Goal: Task Accomplishment & Management: Use online tool/utility

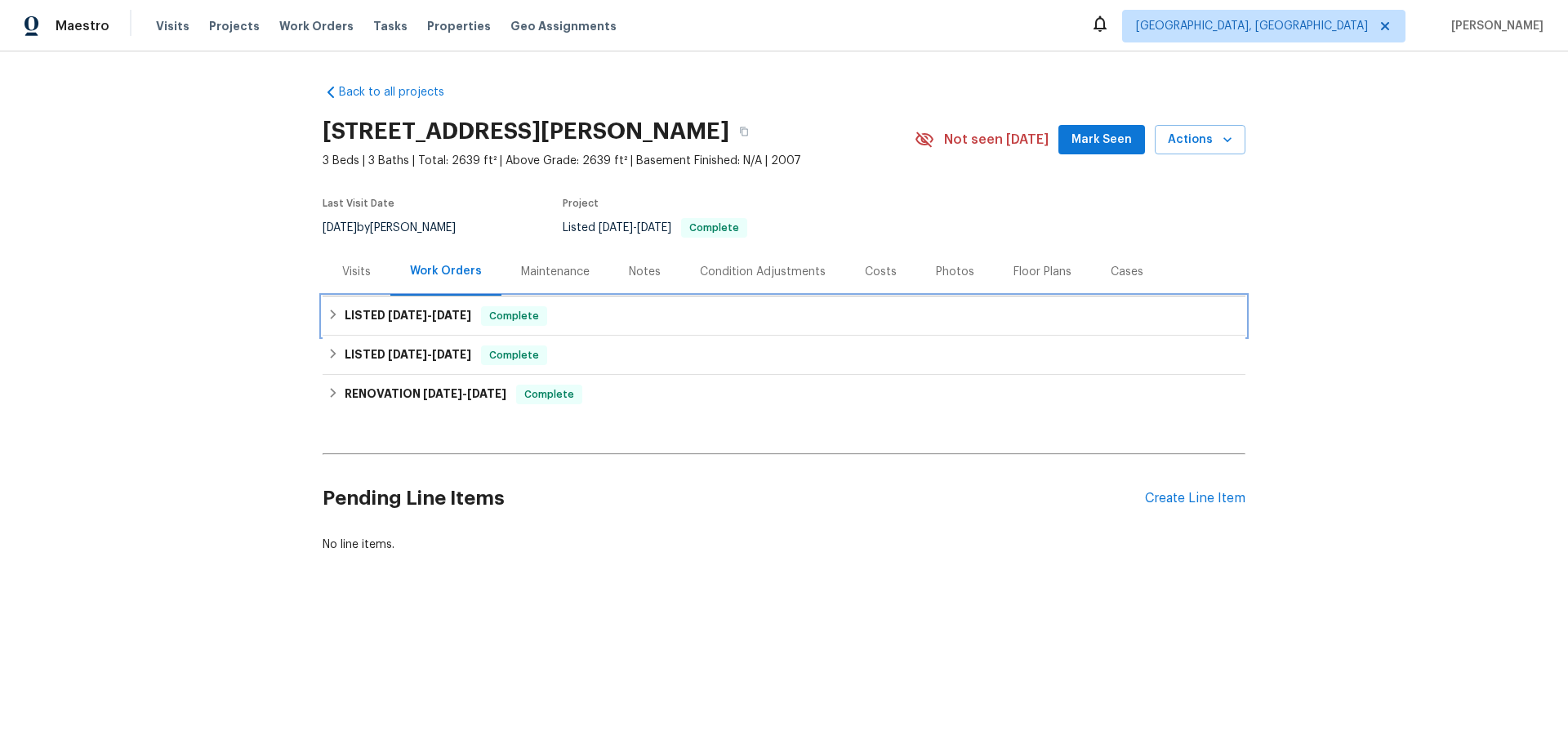
click at [439, 312] on span "[DATE]" at bounding box center [452, 315] width 39 height 11
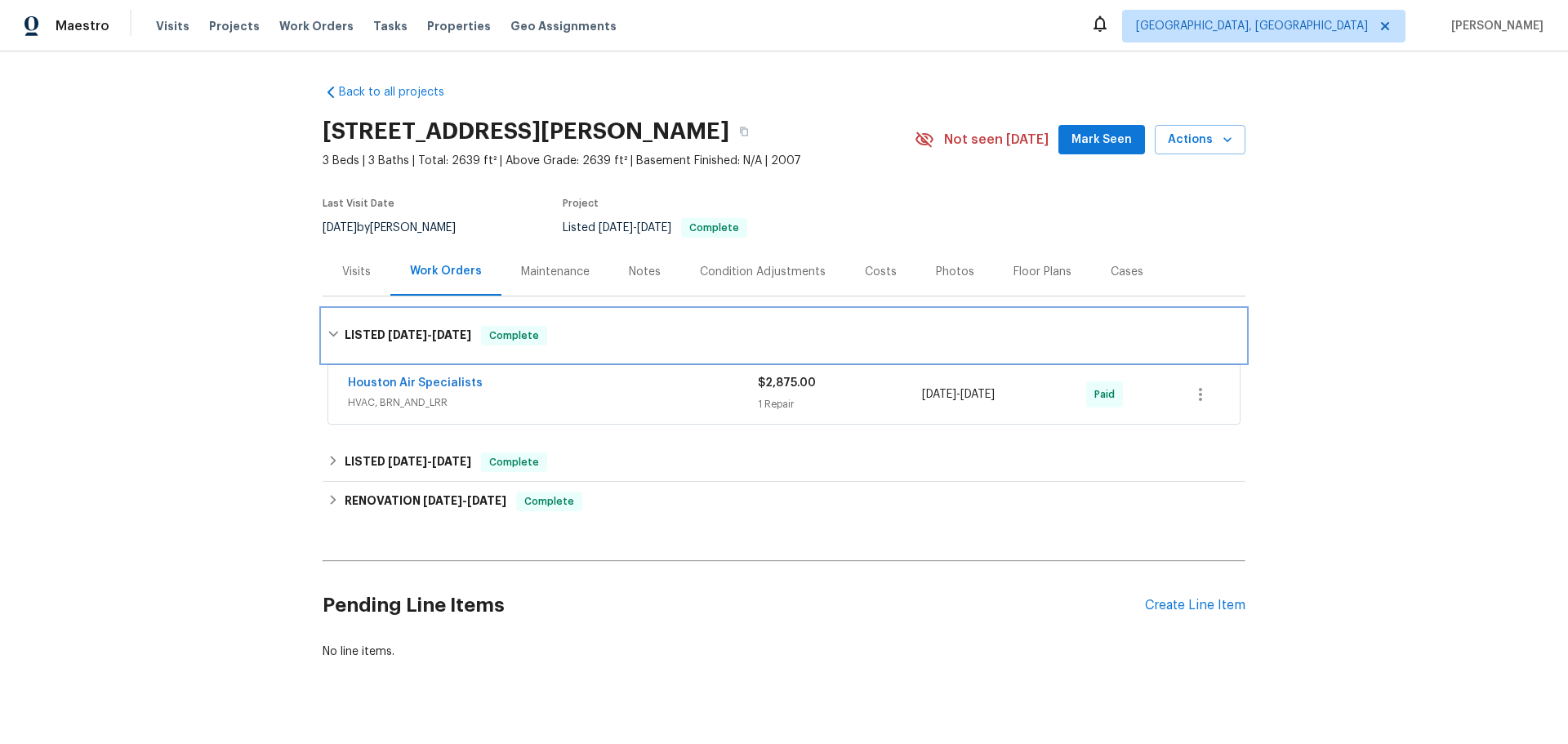
click at [432, 324] on div "LISTED [DATE] - [DATE] Complete" at bounding box center [784, 335] width 923 height 52
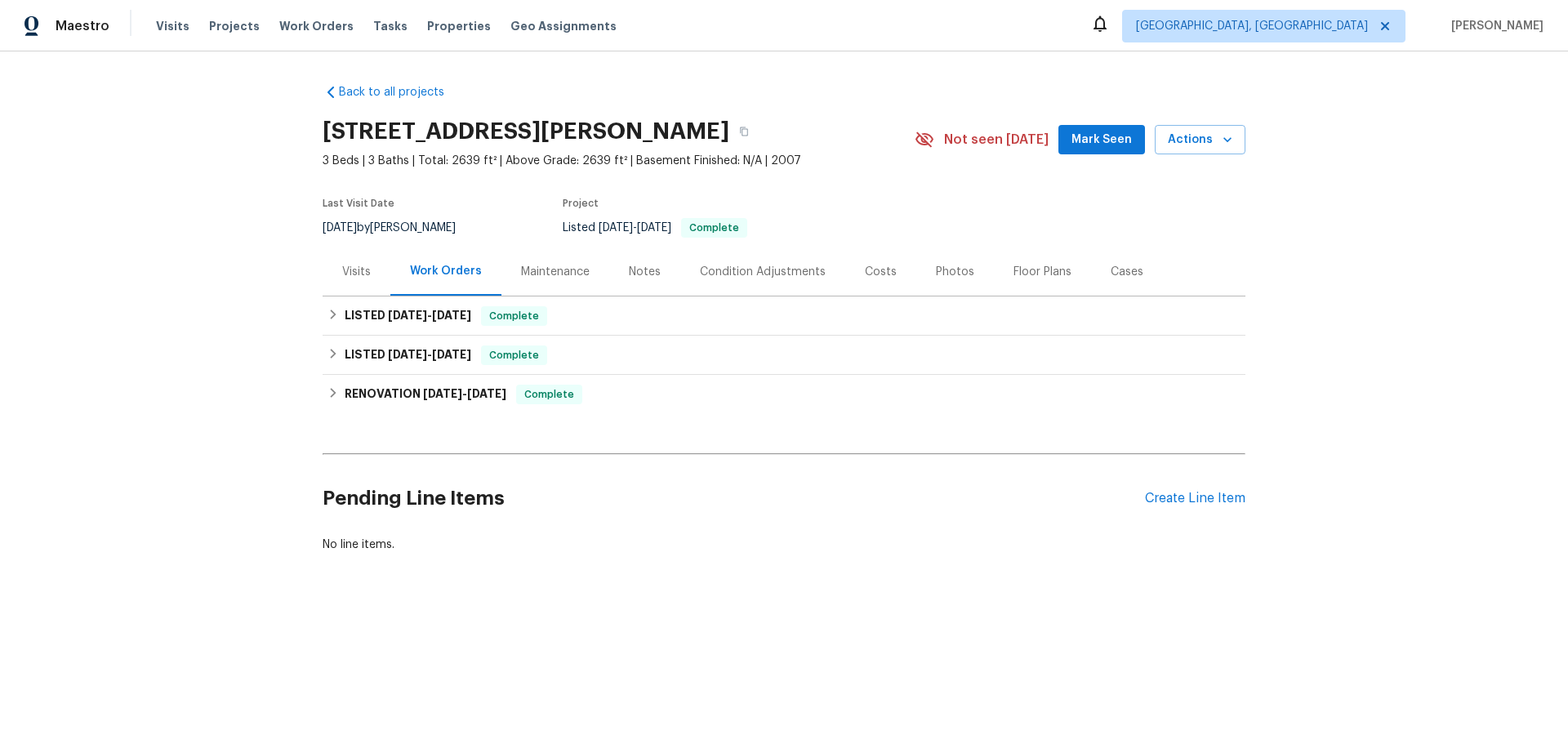
click at [544, 281] on div "Maintenance" at bounding box center [555, 271] width 108 height 49
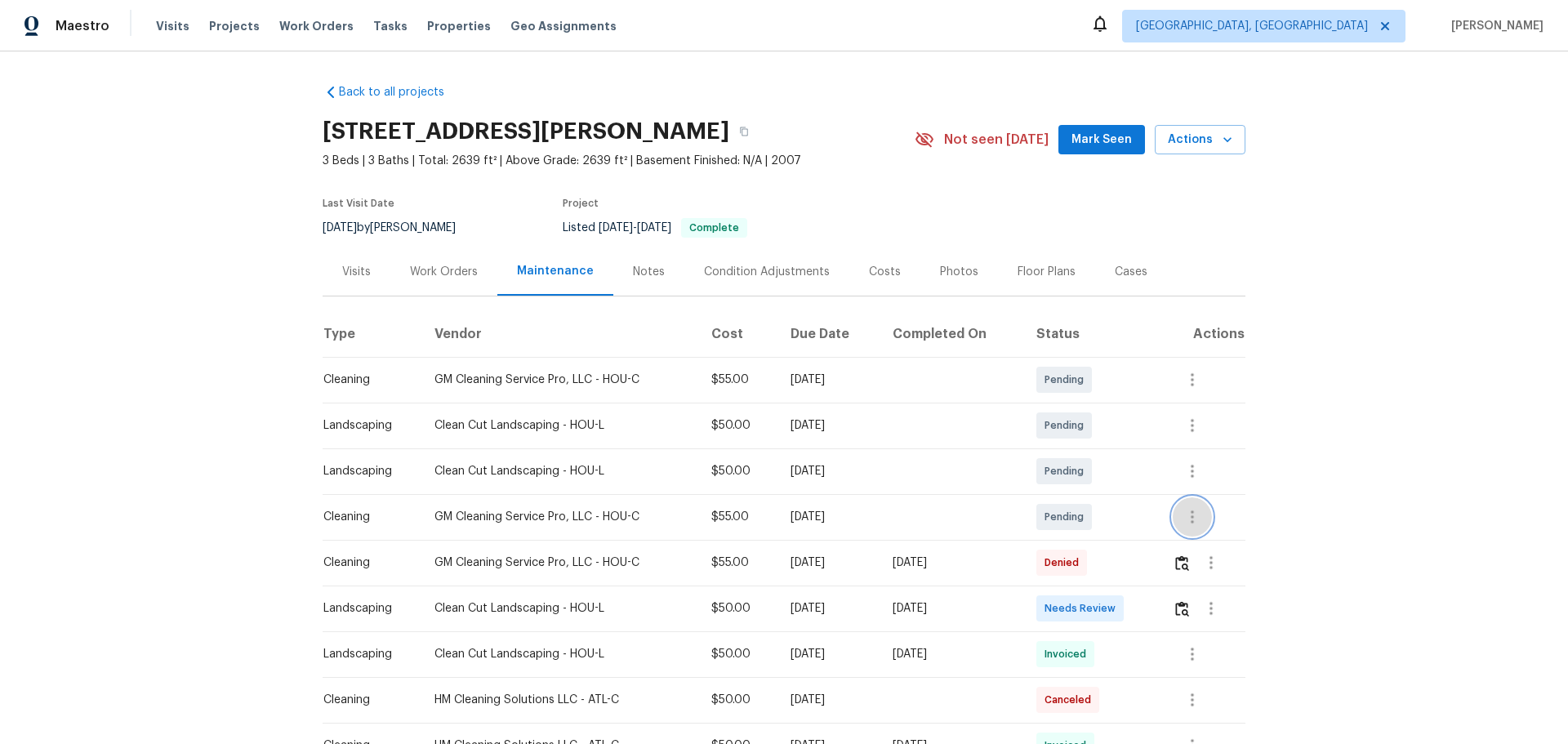
click at [1185, 520] on icon "button" at bounding box center [1192, 517] width 19 height 19
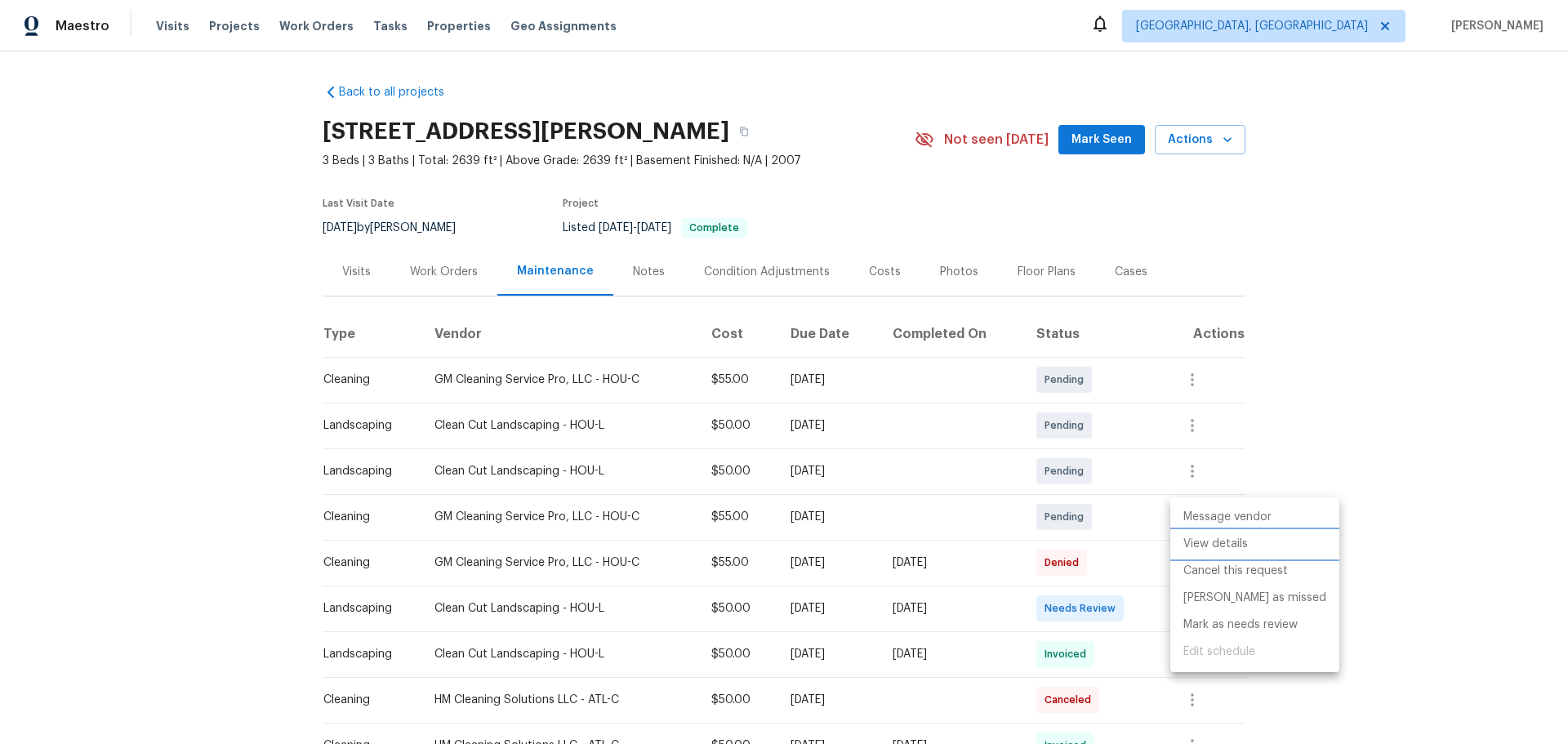
click at [1270, 547] on li "View details" at bounding box center [1255, 544] width 169 height 27
click at [852, 56] on div at bounding box center [784, 372] width 1568 height 744
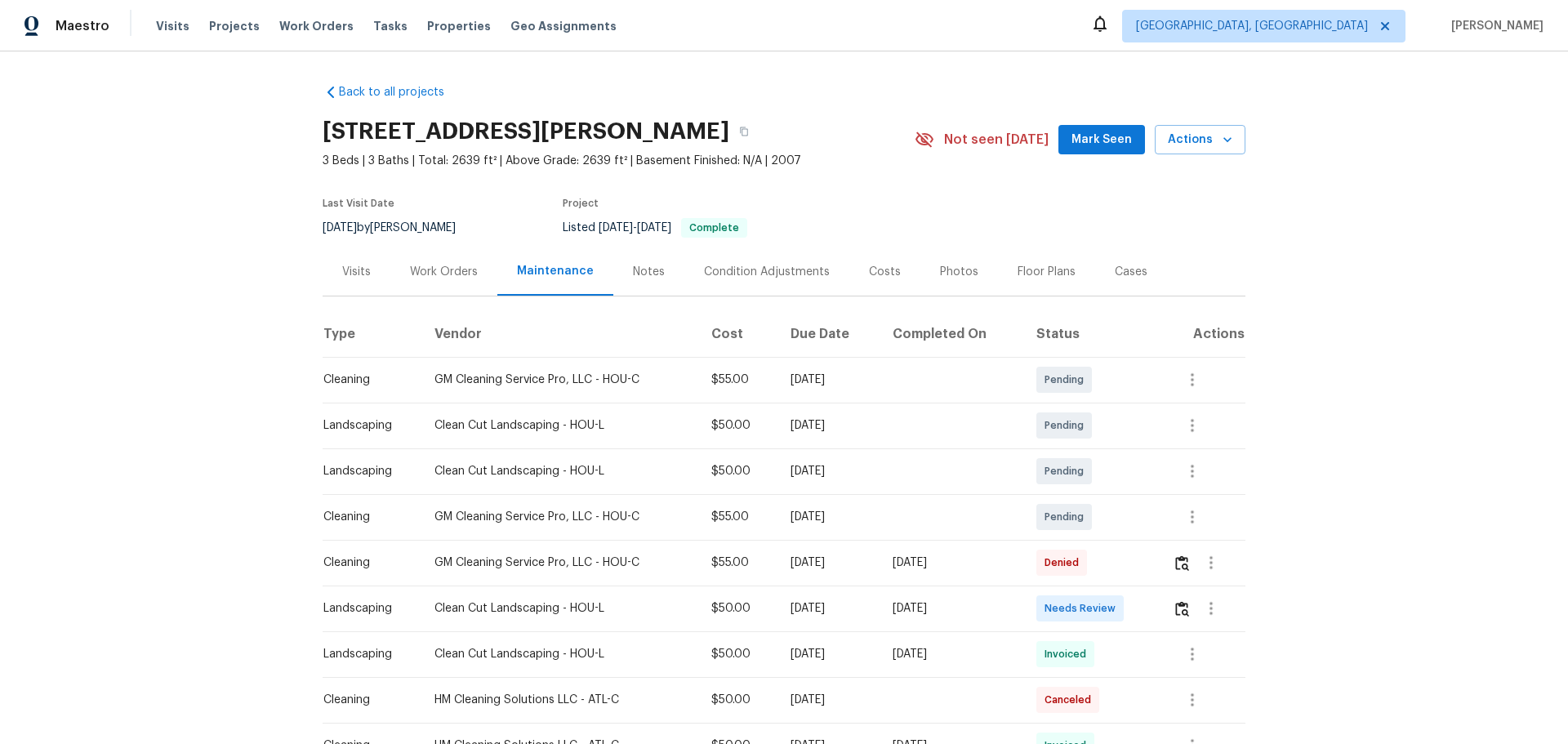
click at [1368, 383] on div "Back to all projects [STREET_ADDRESS][PERSON_NAME] 3 Beds | 3 Baths | Total: 26…" at bounding box center [784, 397] width 1568 height 693
click at [1211, 557] on icon "button" at bounding box center [1211, 562] width 19 height 19
click at [1463, 531] on div at bounding box center [784, 372] width 1568 height 744
click at [1190, 513] on icon "button" at bounding box center [1192, 516] width 4 height 13
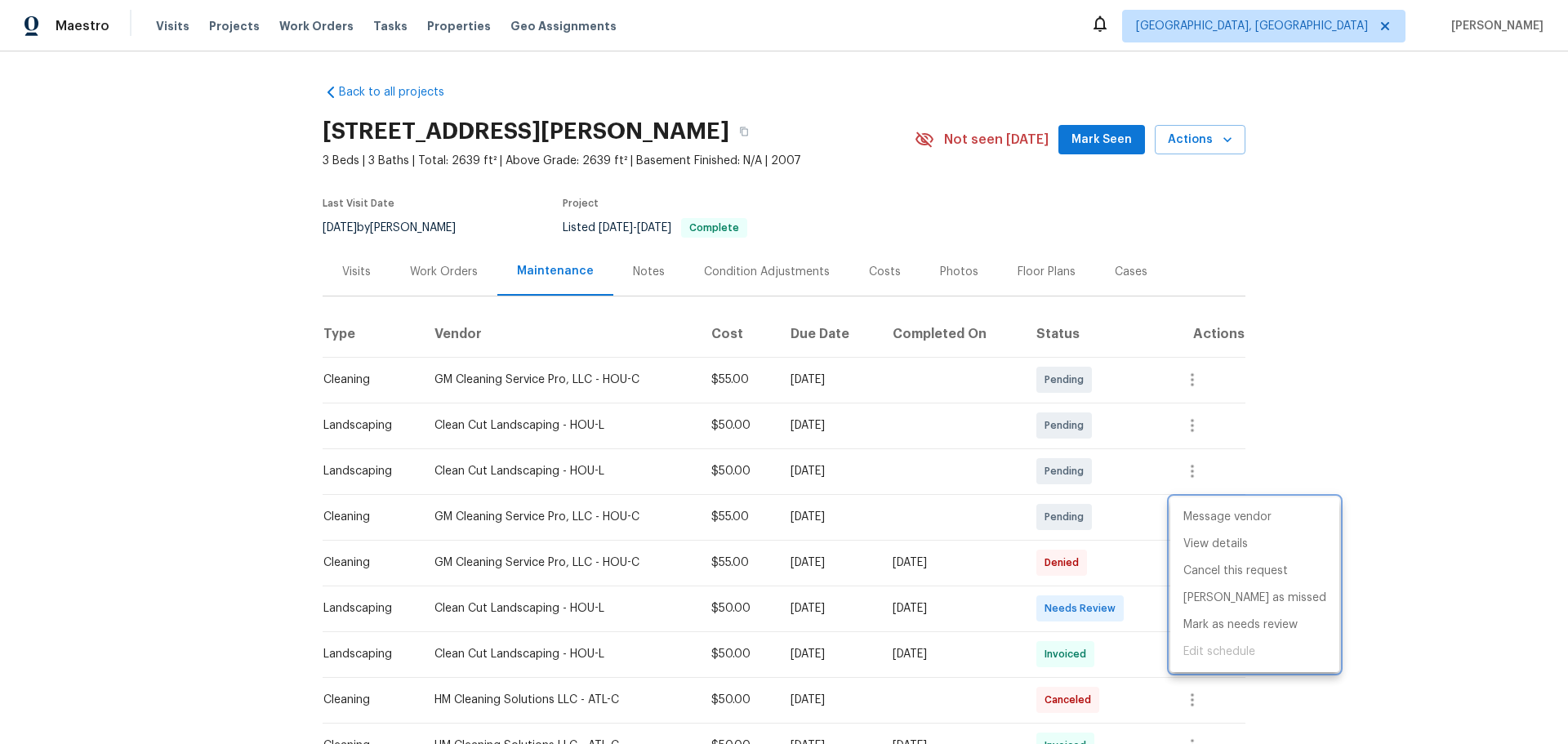
click at [1426, 572] on div at bounding box center [784, 372] width 1568 height 744
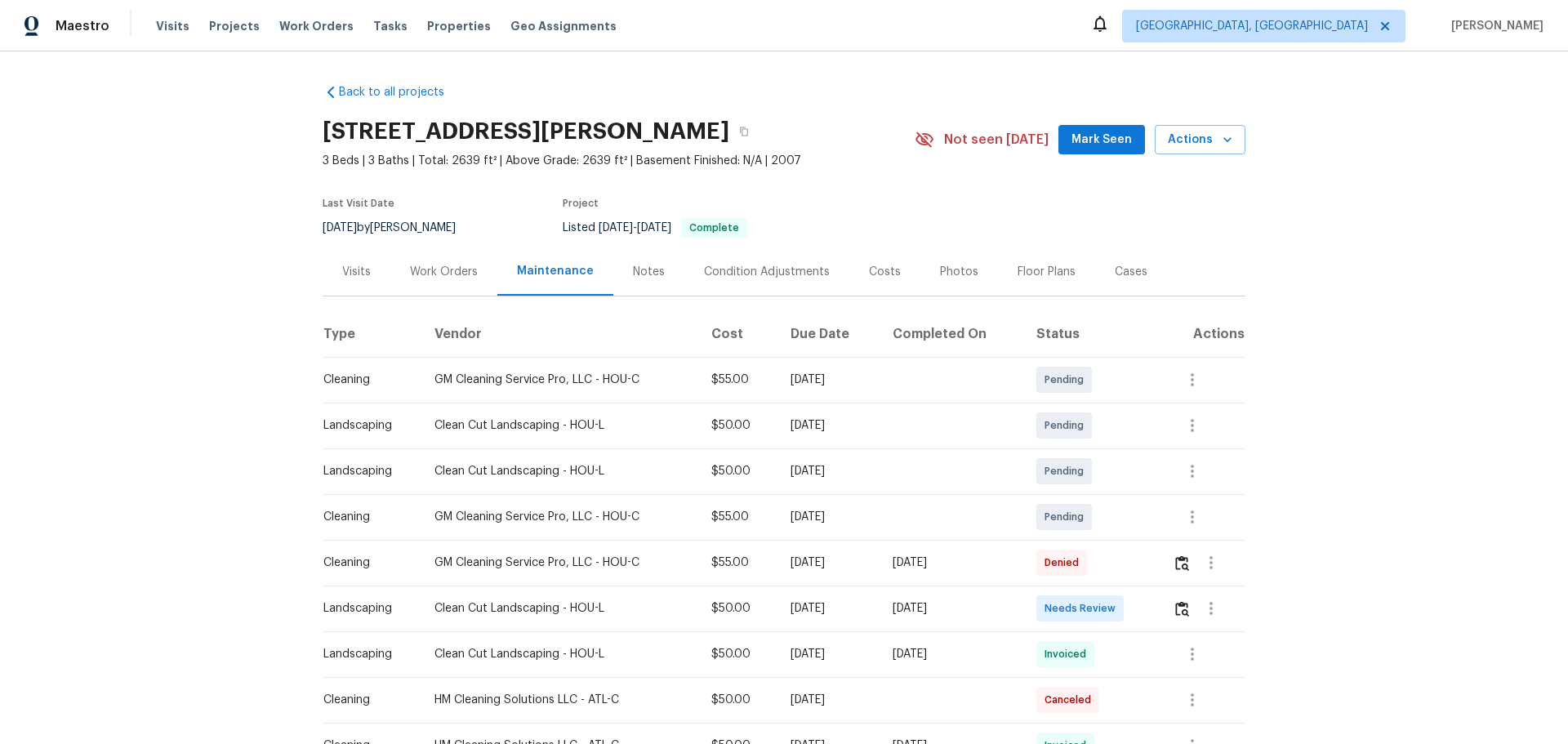
click at [69, 87] on div "Back to all projects [STREET_ADDRESS][PERSON_NAME] 3 Beds | 3 Baths | Total: 26…" at bounding box center [784, 397] width 1568 height 693
drag, startPoint x: 632, startPoint y: 377, endPoint x: 421, endPoint y: 382, distance: 211.1
click at [421, 382] on td "GM Cleaning Service Pro, LLC - HOU-C" at bounding box center [559, 380] width 277 height 46
copy div "GM Cleaning Service Pro, LLC - HOU-C"
